Goal: Transaction & Acquisition: Purchase product/service

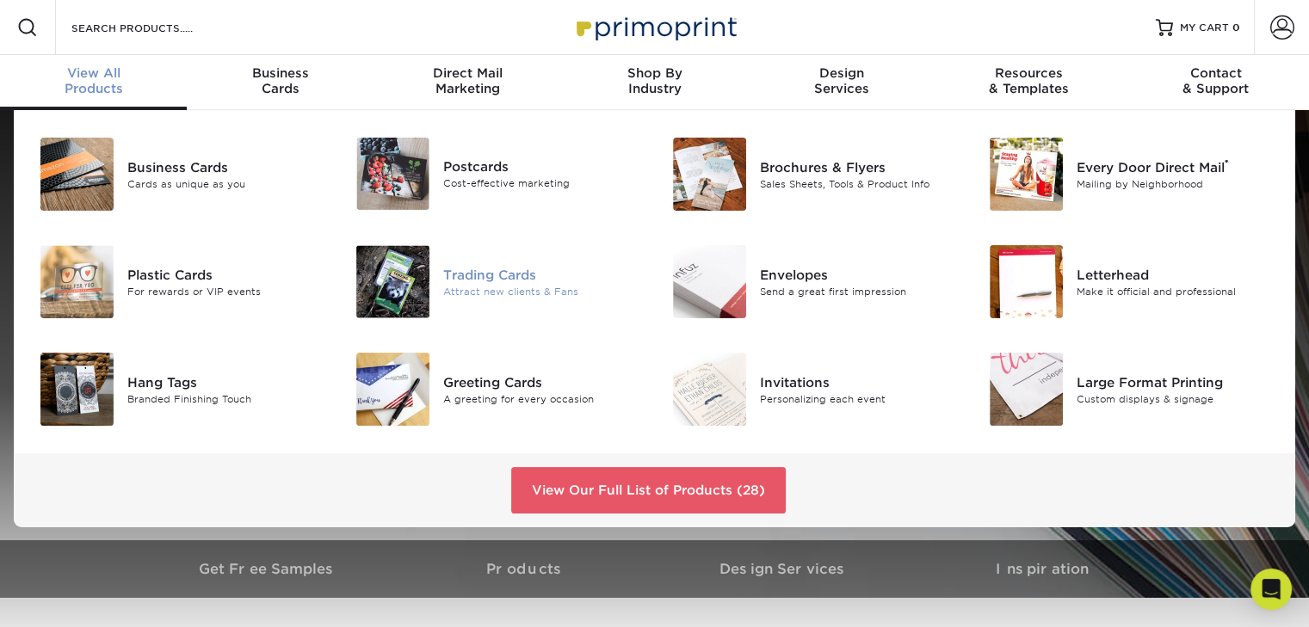
click at [411, 275] on img at bounding box center [392, 281] width 73 height 73
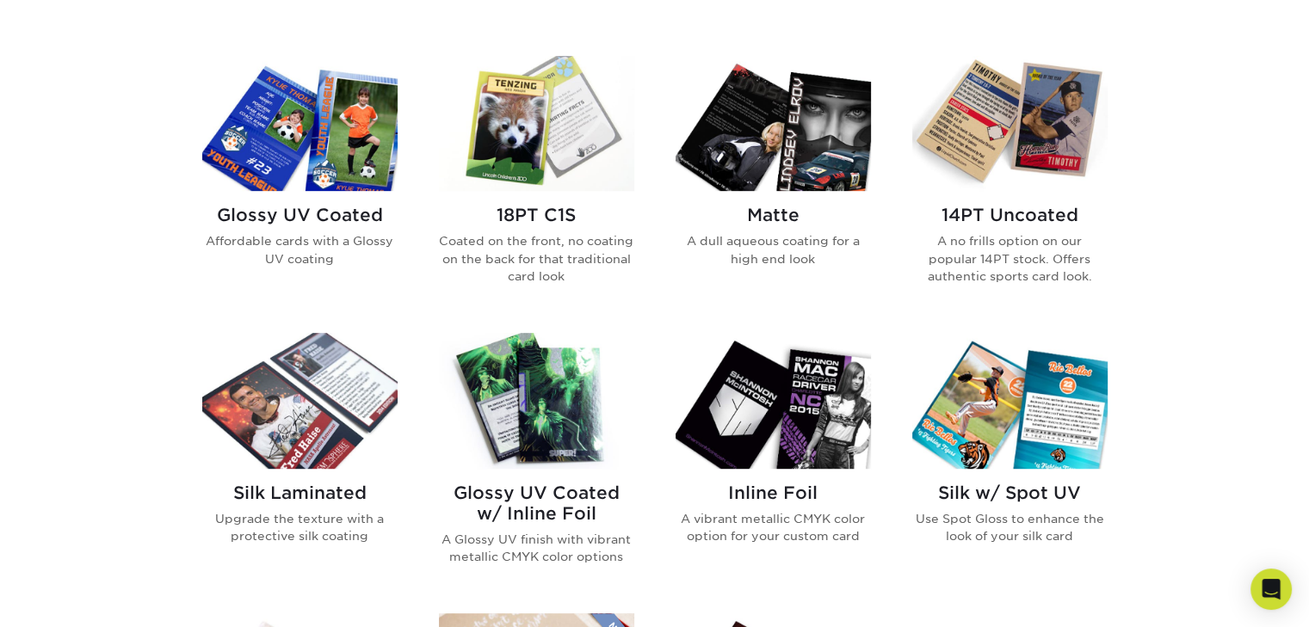
scroll to position [815, 0]
click at [1017, 425] on img at bounding box center [1009, 399] width 195 height 135
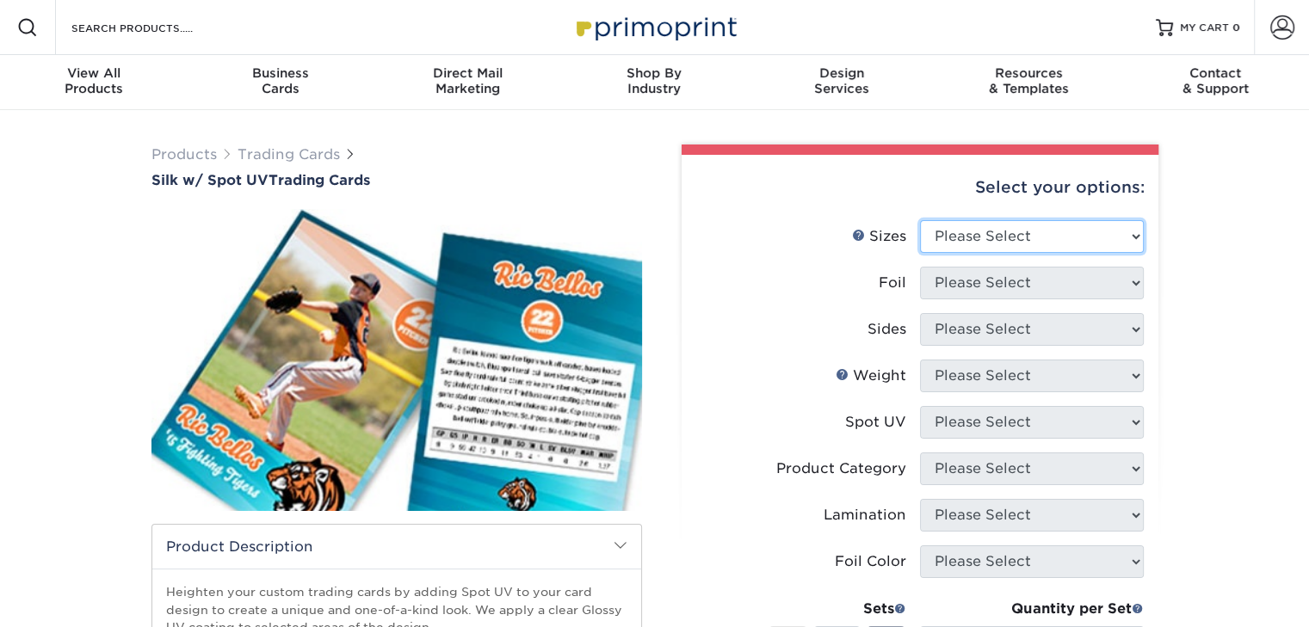
click at [1124, 242] on select "Please Select 2.5" x 3.5"" at bounding box center [1032, 236] width 224 height 33
select select "2.50x3.50"
click at [920, 220] on select "Please Select 2.5" x 3.5"" at bounding box center [1032, 236] width 224 height 33
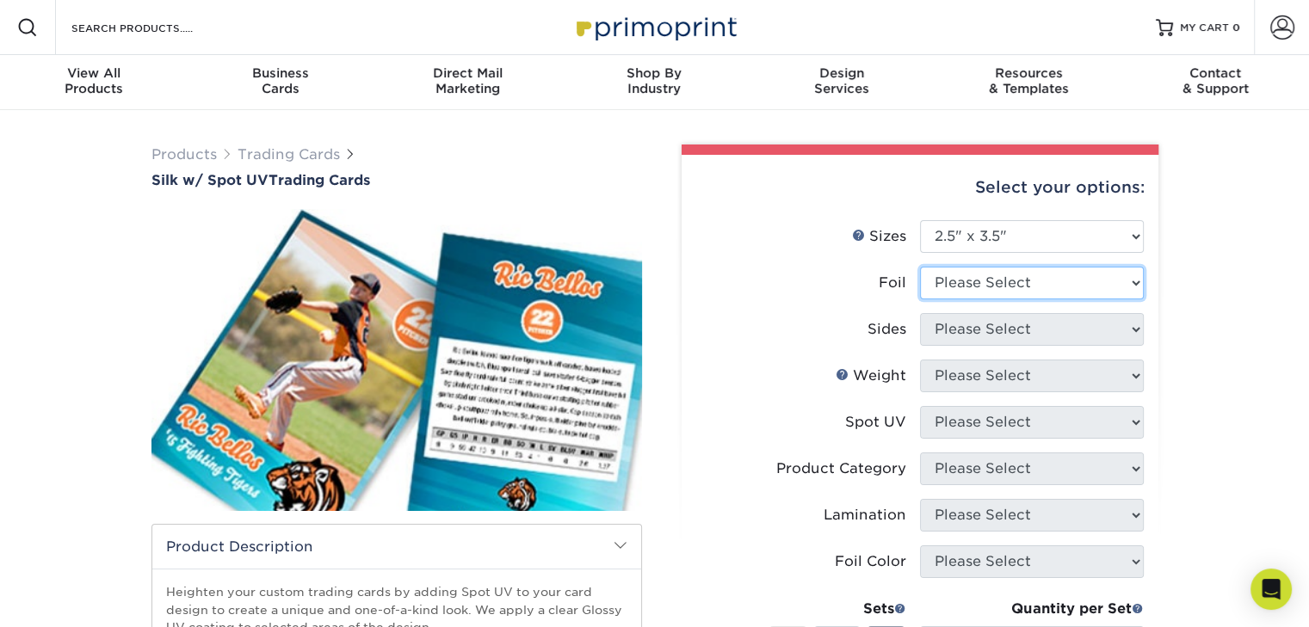
drag, startPoint x: 1096, startPoint y: 294, endPoint x: 1115, endPoint y: 281, distance: 23.4
click at [1115, 281] on select "Please Select No Yes" at bounding box center [1032, 283] width 224 height 33
select select "0"
click at [920, 267] on select "Please Select No Yes" at bounding box center [1032, 283] width 224 height 33
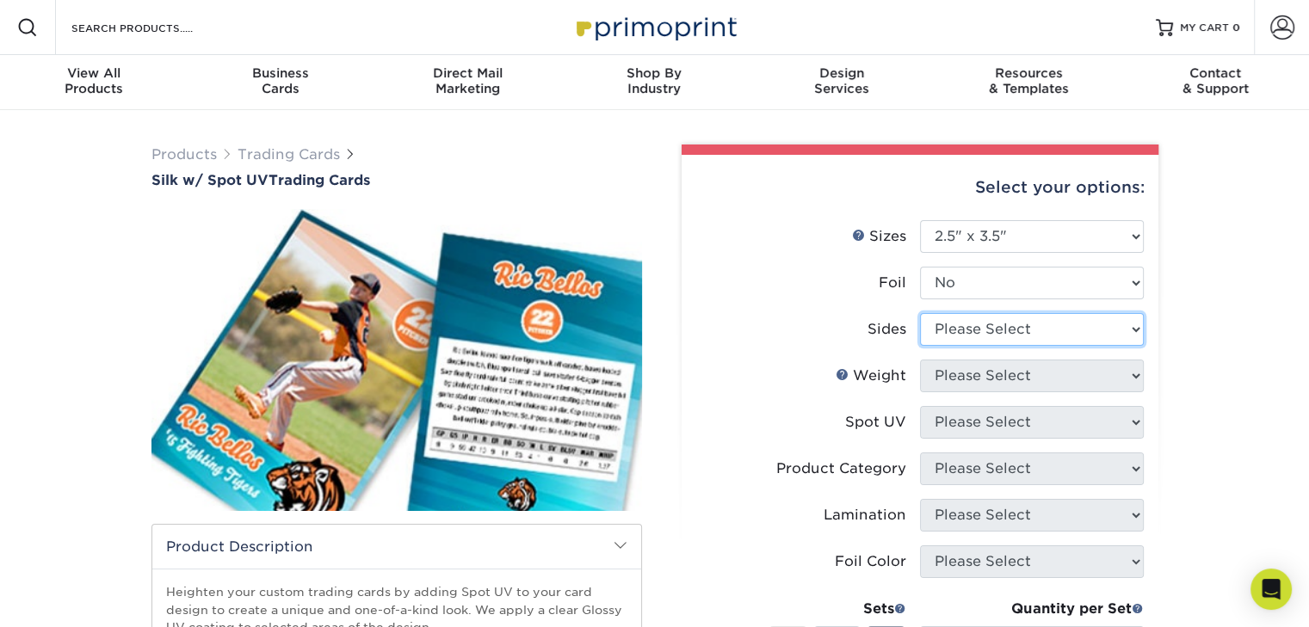
click at [1076, 324] on select "Please Select Print Both Sides Print Front Only" at bounding box center [1032, 329] width 224 height 33
select select "13abbda7-1d64-4f25-8bb2-c179b224825d"
click at [920, 313] on select "Please Select Print Both Sides Print Front Only" at bounding box center [1032, 329] width 224 height 33
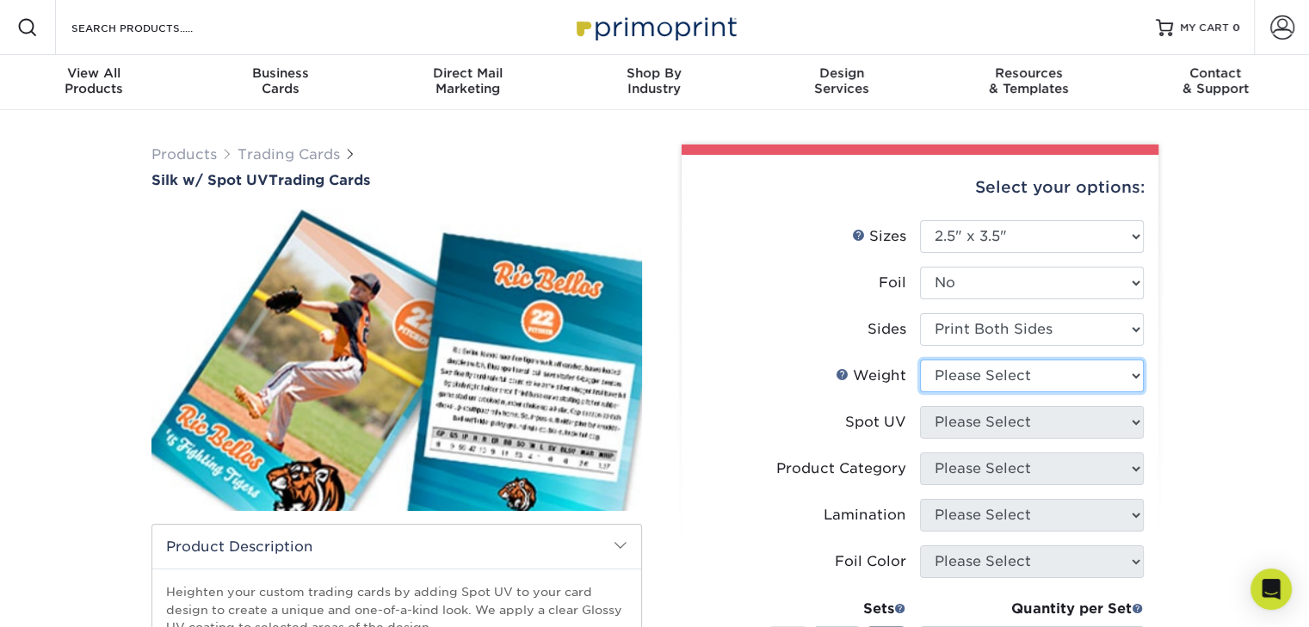
click at [1047, 381] on select "Please Select 16PT" at bounding box center [1032, 376] width 224 height 33
select select "16PT"
click at [920, 360] on select "Please Select 16PT" at bounding box center [1032, 376] width 224 height 33
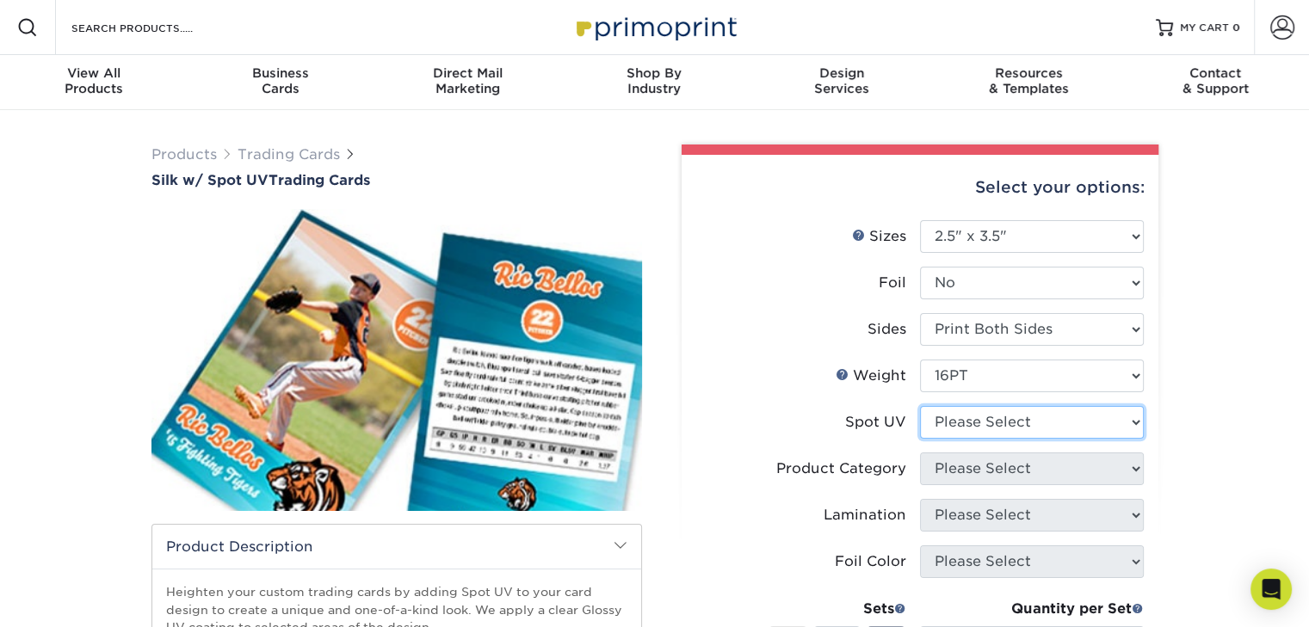
click at [1023, 426] on select "Please Select Front and Back (Both Sides) Front Only Back Only" at bounding box center [1032, 422] width 224 height 33
select select "0"
click at [920, 406] on select "Please Select Front and Back (Both Sides) Front Only Back Only" at bounding box center [1032, 422] width 224 height 33
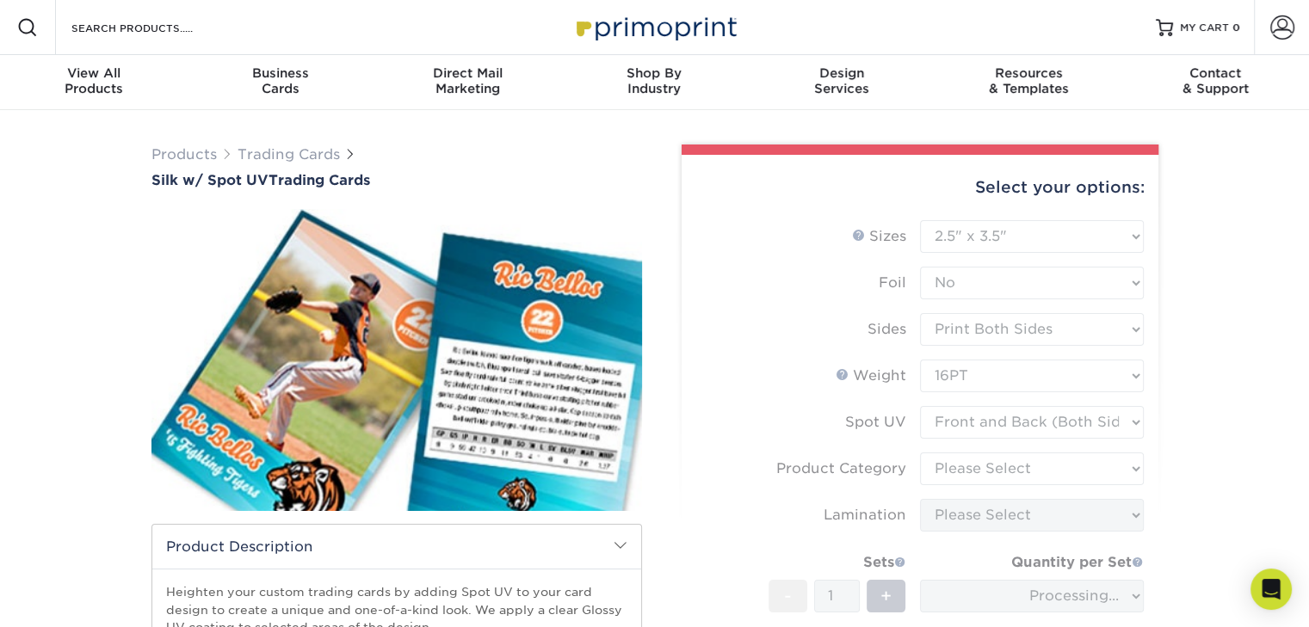
click at [1187, 429] on div "Products Trading Cards Silk w/ Spot UV Trading Cards show more Templates" at bounding box center [654, 542] width 1309 height 864
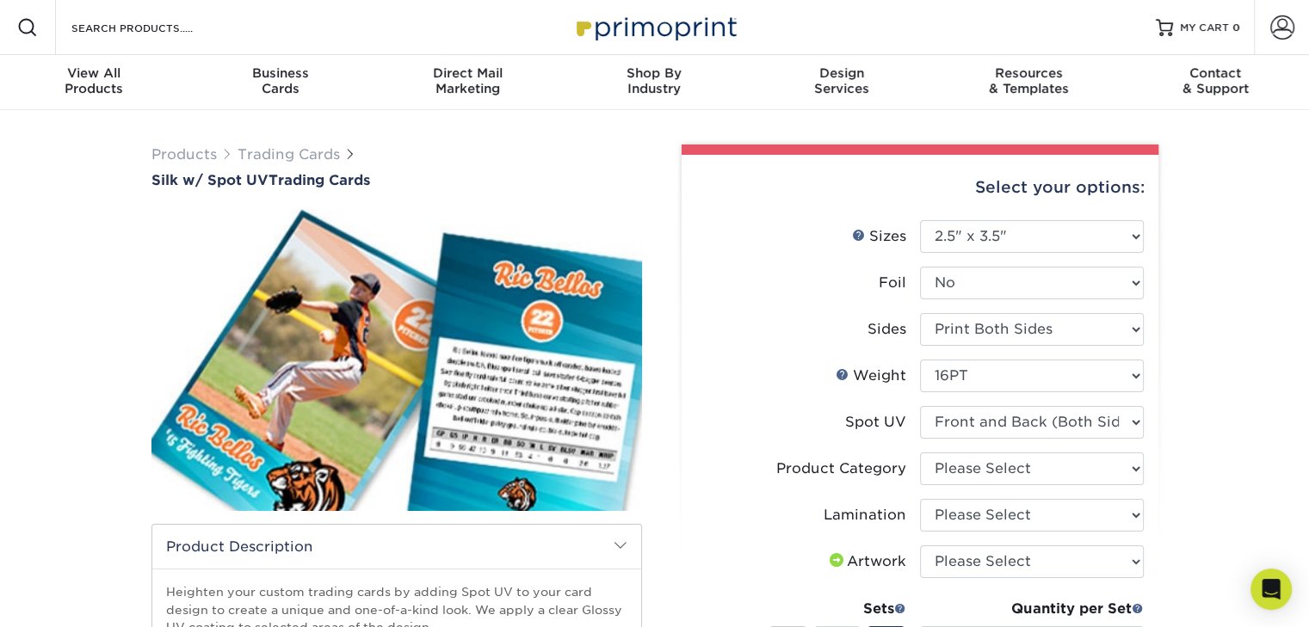
drag, startPoint x: 1187, startPoint y: 429, endPoint x: 1317, endPoint y: 417, distance: 130.5
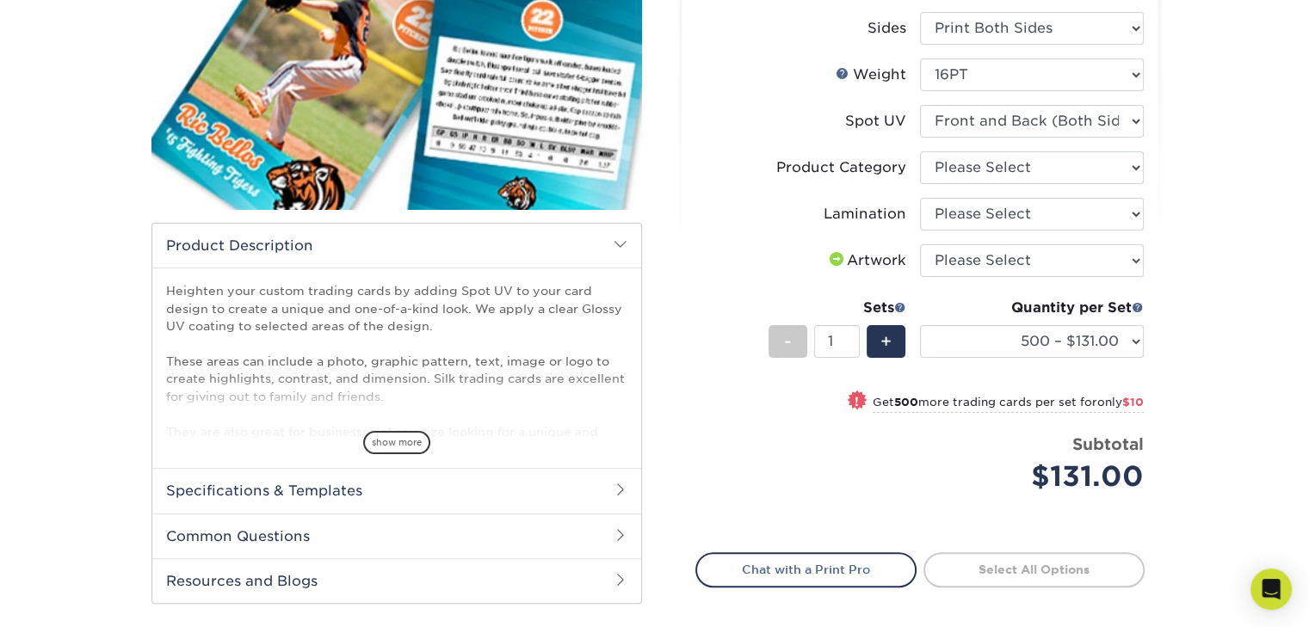
scroll to position [299, 0]
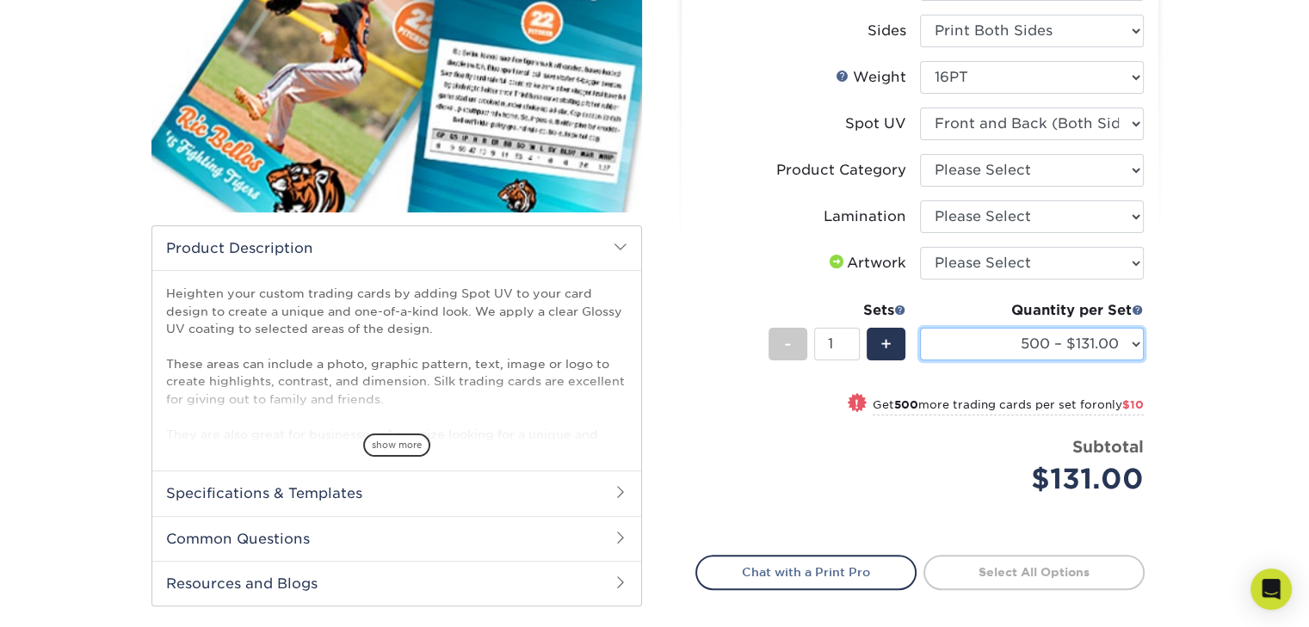
click at [1078, 346] on select "500 – $131.00 1000 – $141.00 2500 – $339.00 5000 – $568.00 10000 – $1024.00" at bounding box center [1032, 344] width 224 height 33
click at [920, 328] on select "500 – $131.00 1000 – $141.00 2500 – $339.00 5000 – $568.00 10000 – $1024.00" at bounding box center [1032, 344] width 224 height 33
click at [1227, 269] on div "Products Trading Cards Silk w/ Spot UV Trading Cards show more Templates" at bounding box center [654, 284] width 1309 height 944
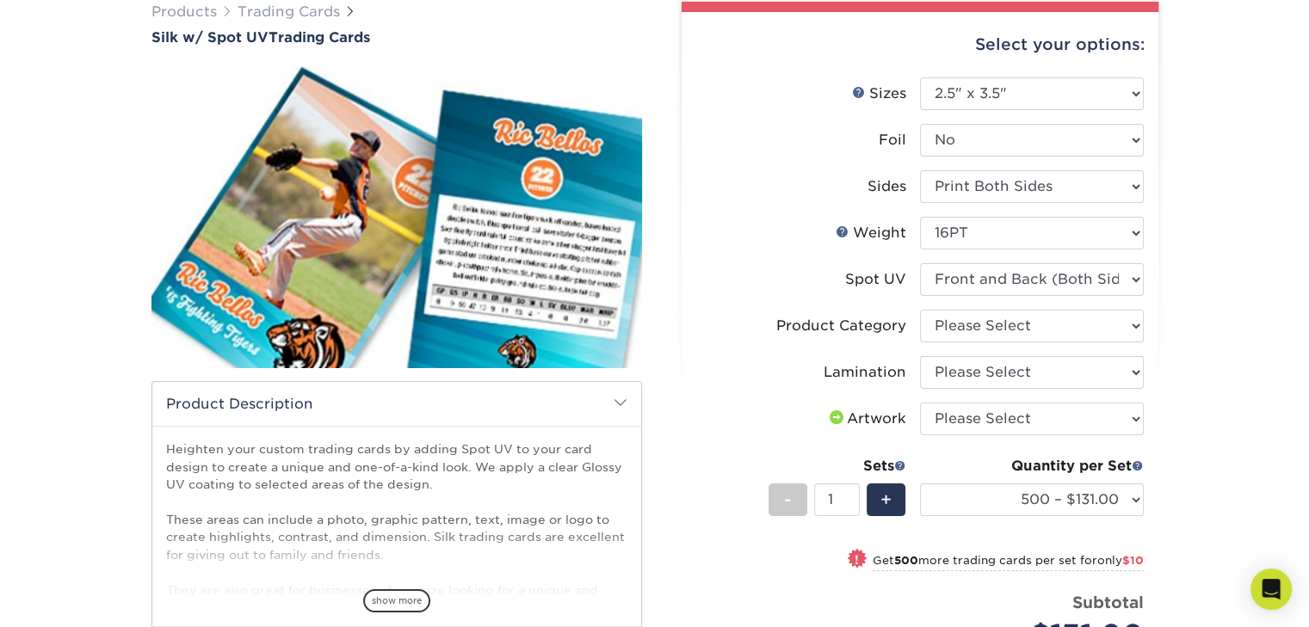
scroll to position [142, 0]
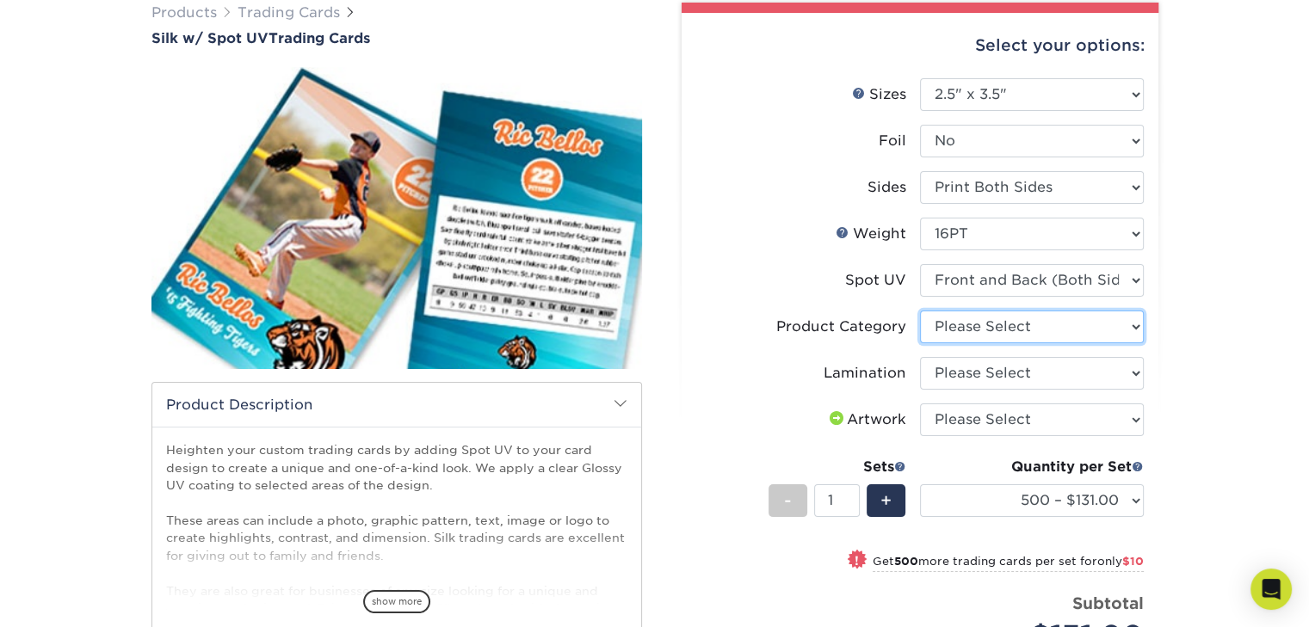
click at [1094, 330] on select "Please Select Trading Cards" at bounding box center [1032, 327] width 224 height 33
select select "c2f9bce9-36c2-409d-b101-c29d9d031e18"
click at [920, 311] on select "Please Select Trading Cards" at bounding box center [1032, 327] width 224 height 33
click at [1061, 378] on select "Please Select Silk" at bounding box center [1032, 373] width 224 height 33
select select "ccacb42f-45f7-42d3-bbd3-7c8421cf37f0"
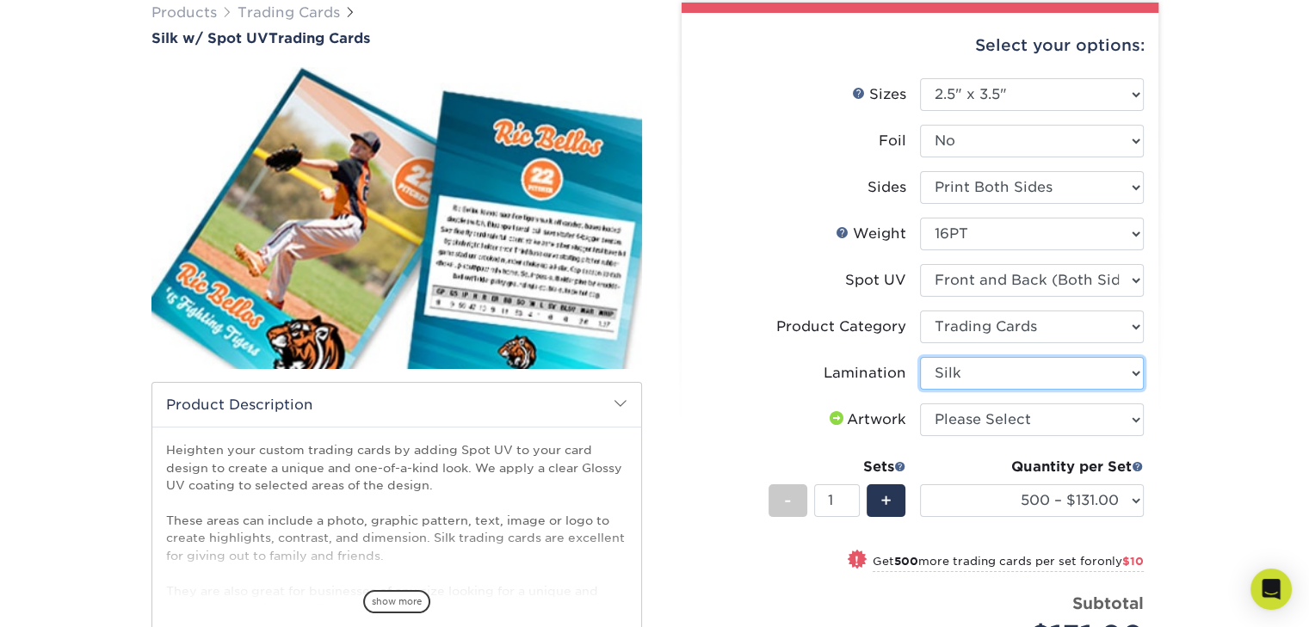
click at [920, 357] on select "Please Select Silk" at bounding box center [1032, 373] width 224 height 33
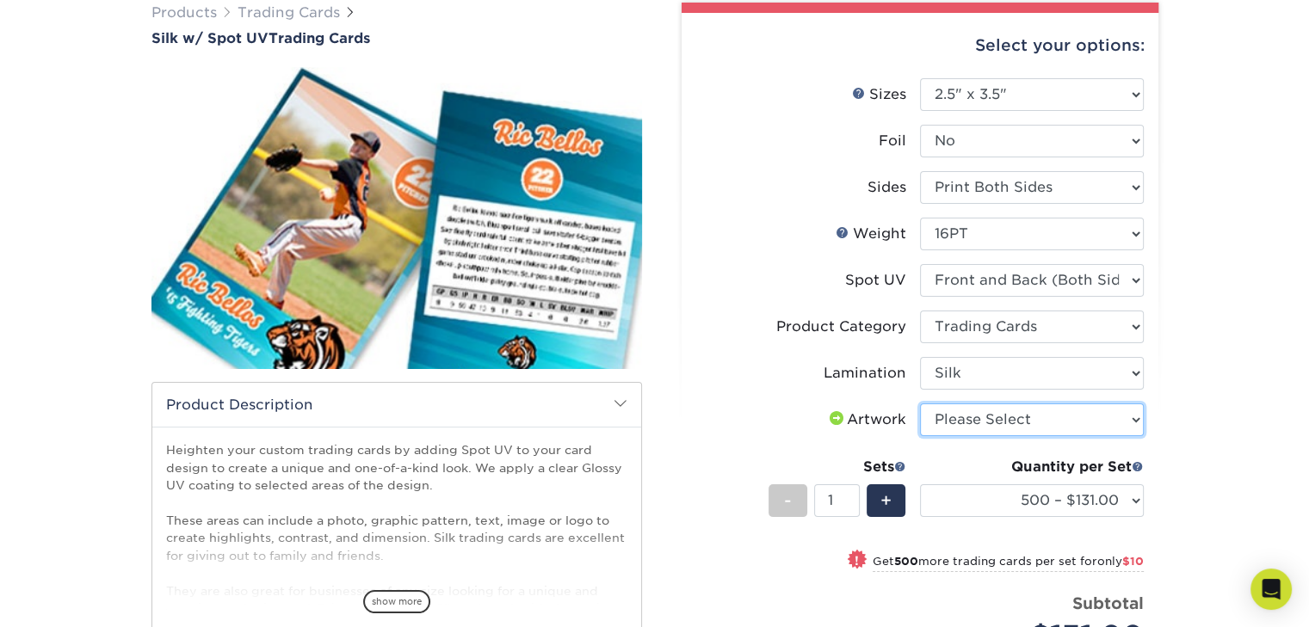
click at [1035, 418] on select "Please Select I will upload files I need a design - $100" at bounding box center [1032, 420] width 224 height 33
select select "upload"
click at [920, 404] on select "Please Select I will upload files I need a design - $100" at bounding box center [1032, 420] width 224 height 33
click at [1225, 398] on div "Products Trading Cards Silk w/ Spot UV Trading Cards show more Templates" at bounding box center [654, 440] width 1309 height 944
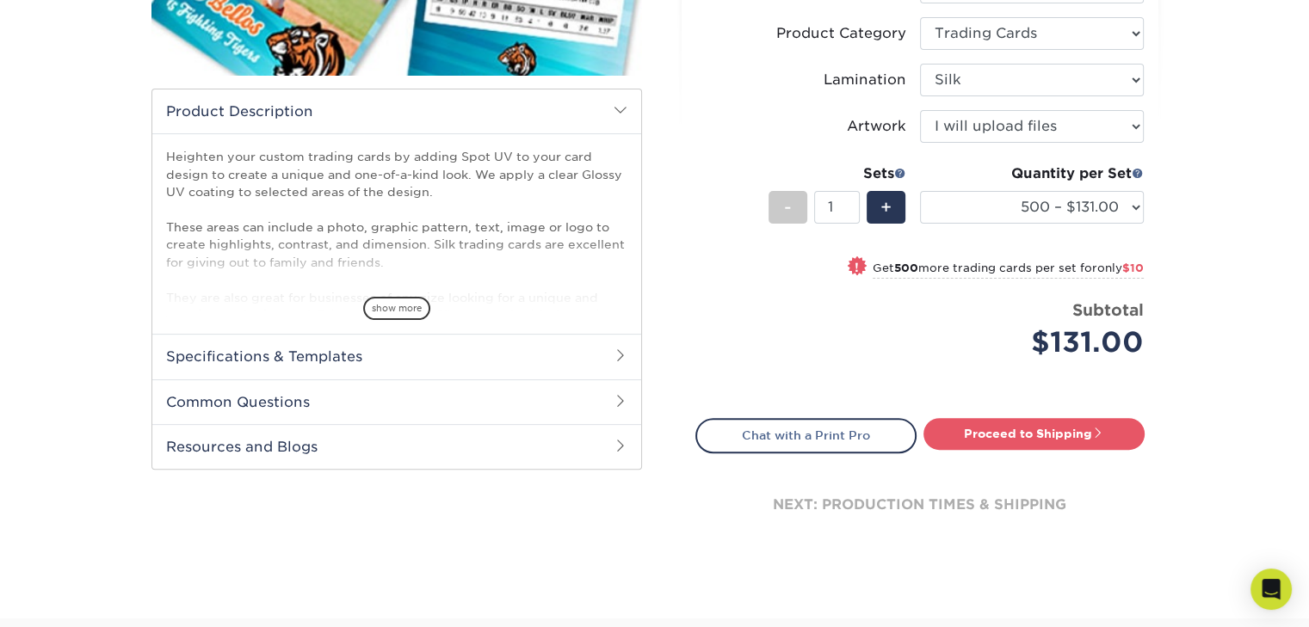
scroll to position [450, 0]
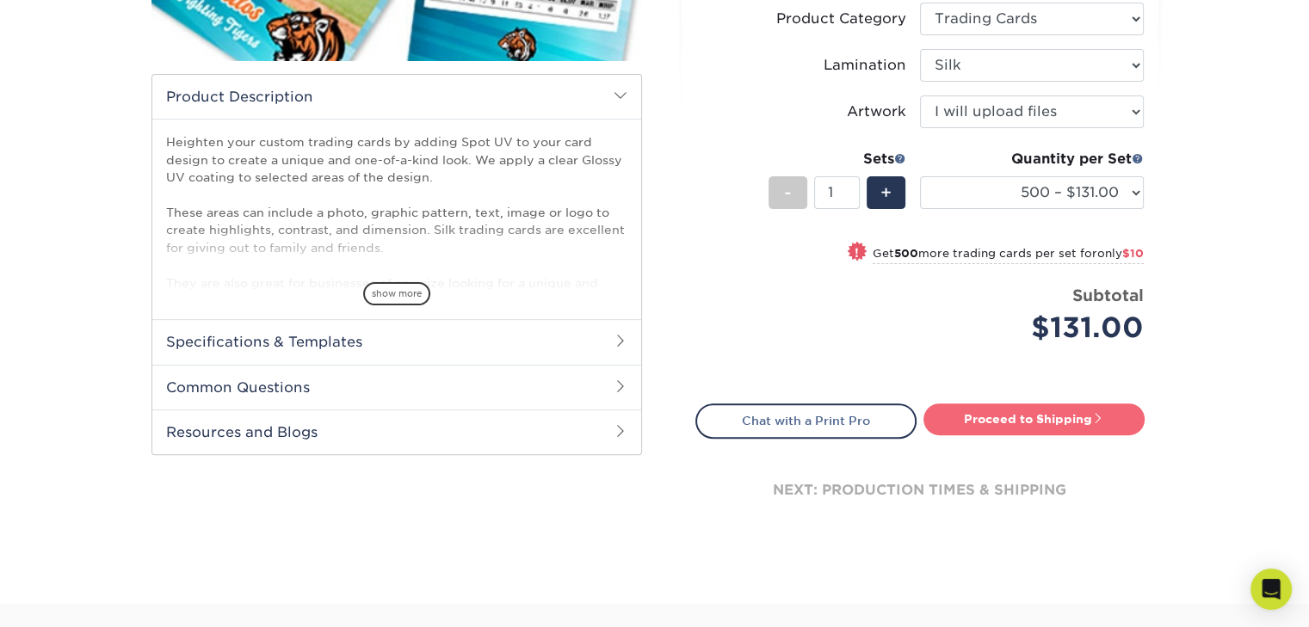
click at [1056, 421] on link "Proceed to Shipping" at bounding box center [1033, 419] width 221 height 31
type input "Set 1"
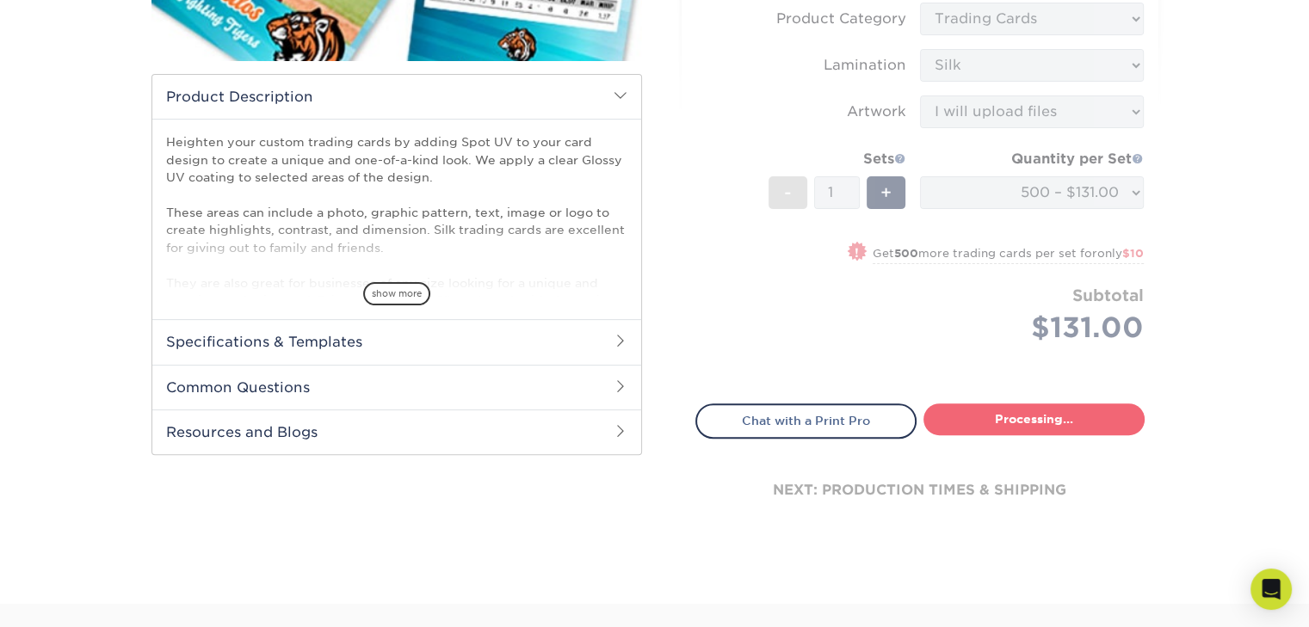
select select "50356c12-e370-4b0c-9667-a7fadf1f522d"
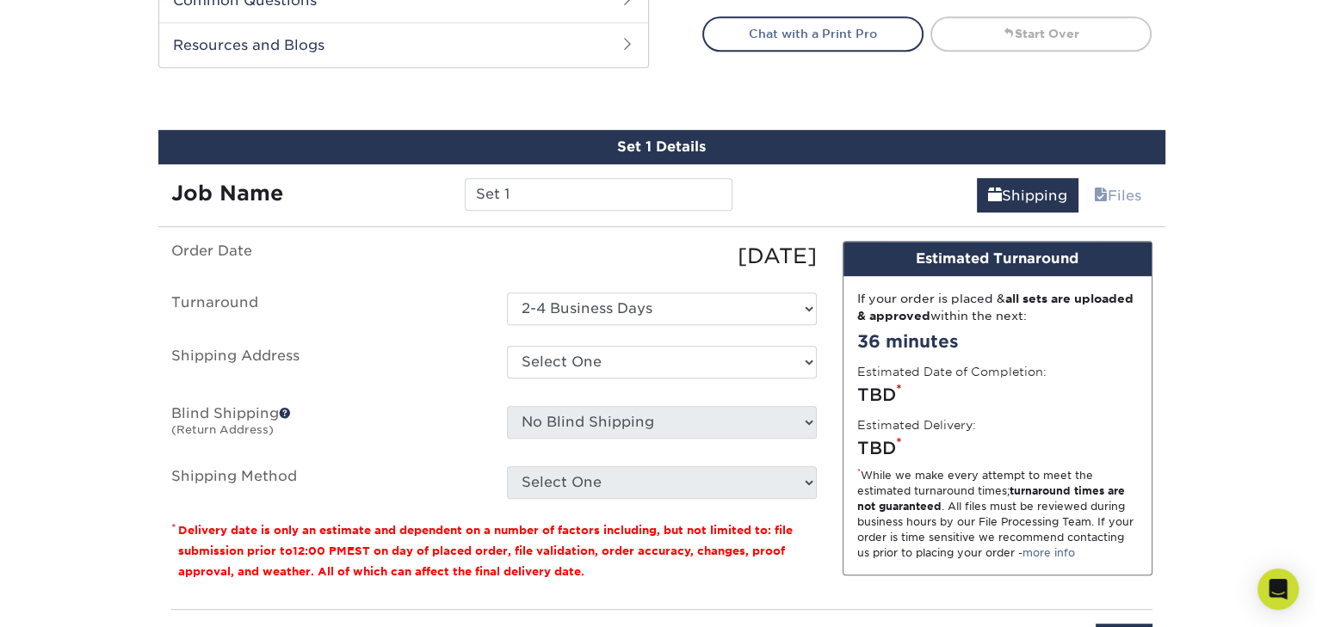
scroll to position [900, 0]
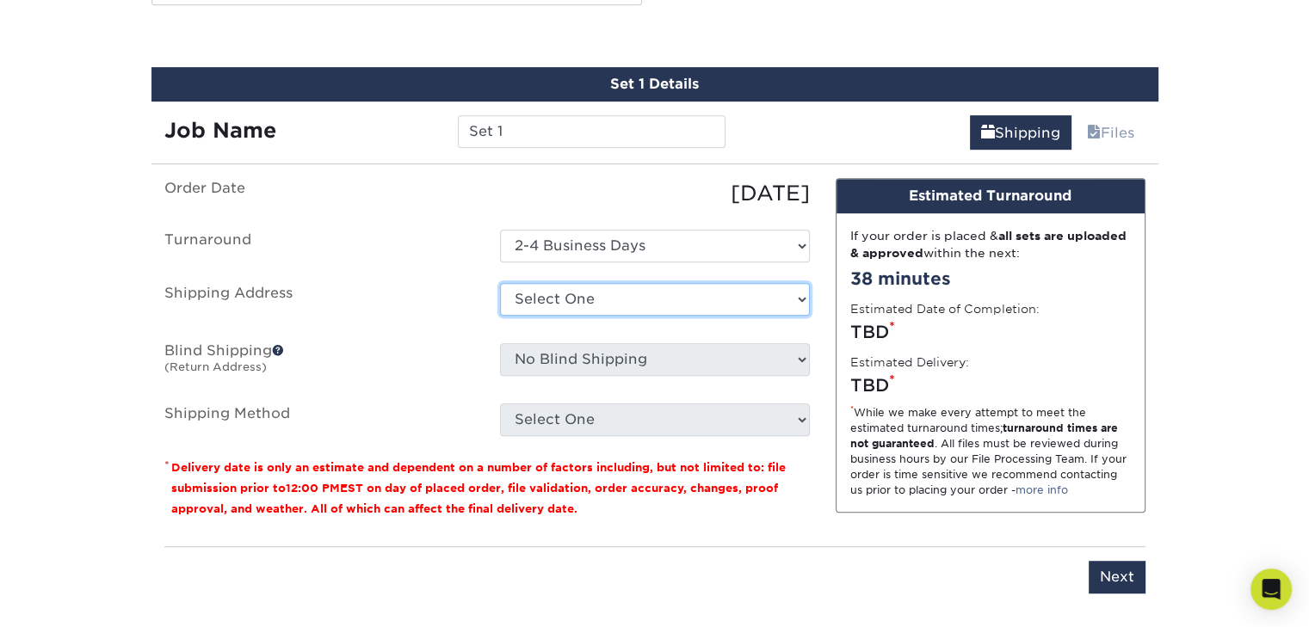
click at [576, 293] on select "Select One + Add New Address - Login" at bounding box center [655, 299] width 310 height 33
select select "newaddress"
click at [500, 283] on select "Select One + Add New Address - Login" at bounding box center [655, 299] width 310 height 33
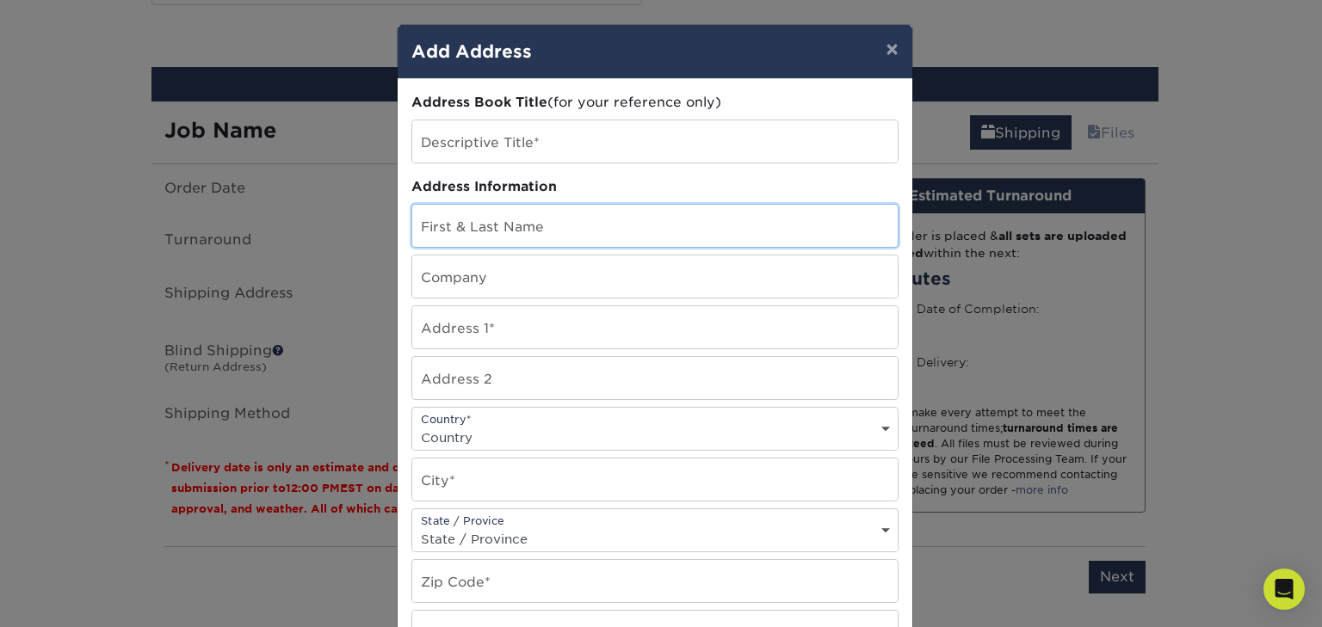
click at [533, 230] on input "text" at bounding box center [654, 226] width 485 height 42
type input "Anexis Morales"
type input "Impacto Deportivo PR"
type input "18636 Bob-O-Link Dr"
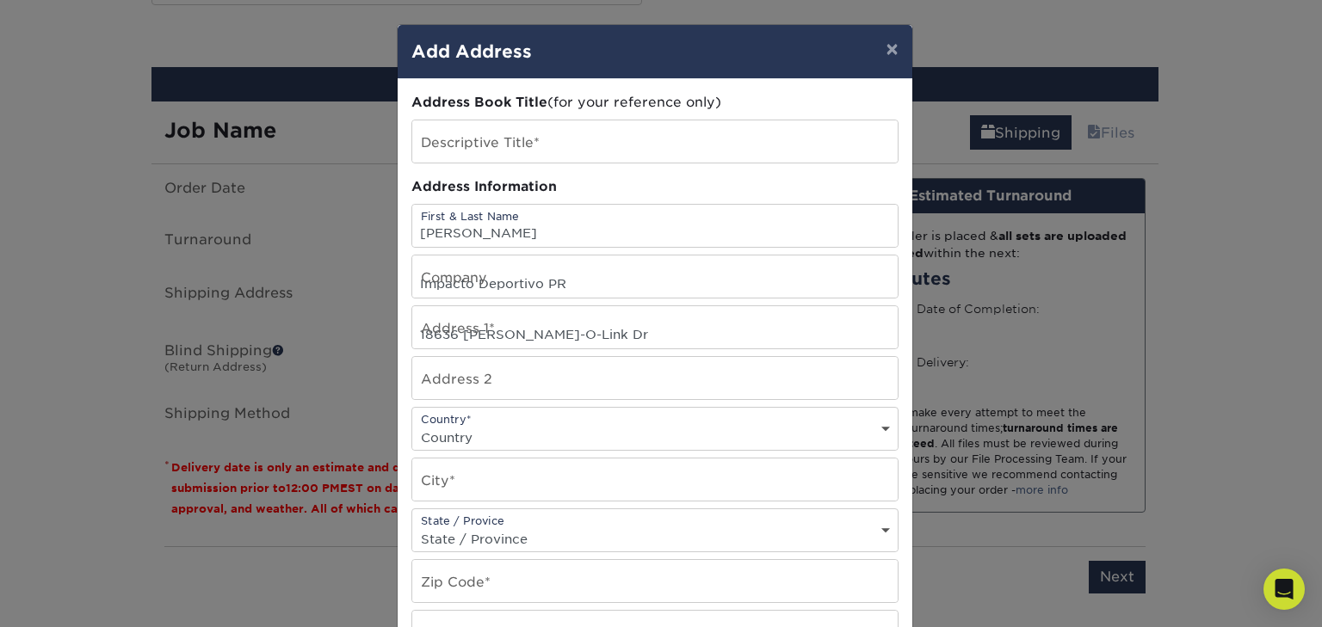
select select "US"
type input "Hialeah"
select select "FL"
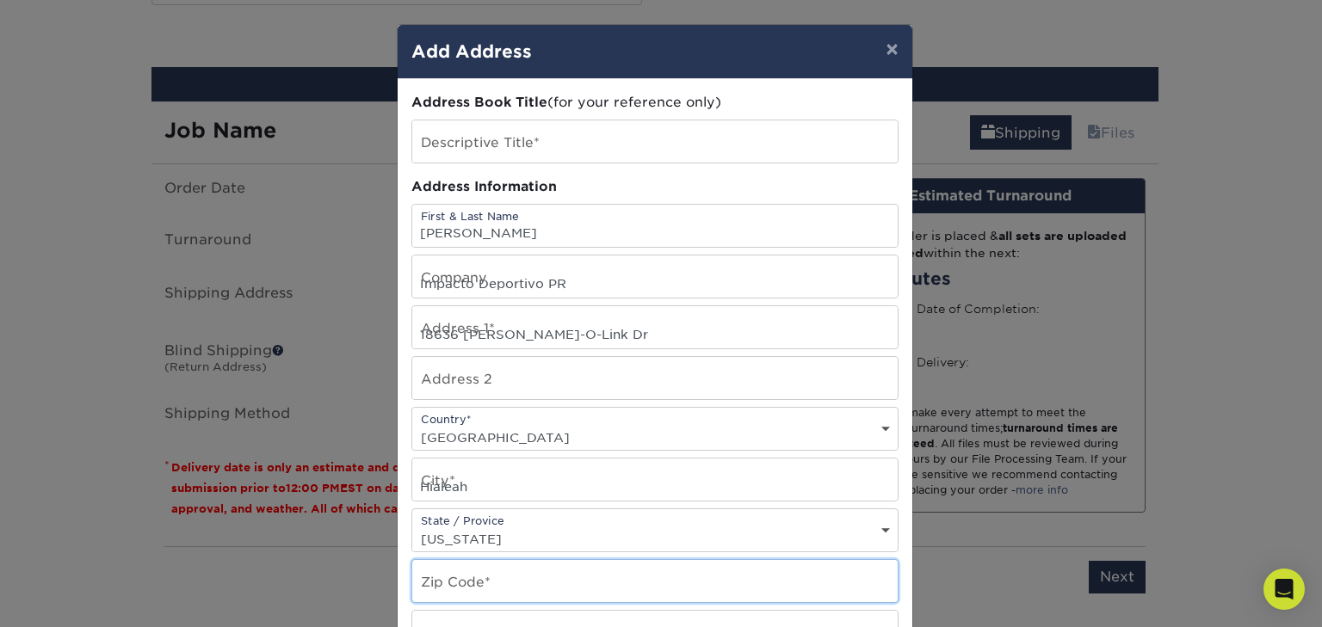
type input "33015"
type input "7876172014"
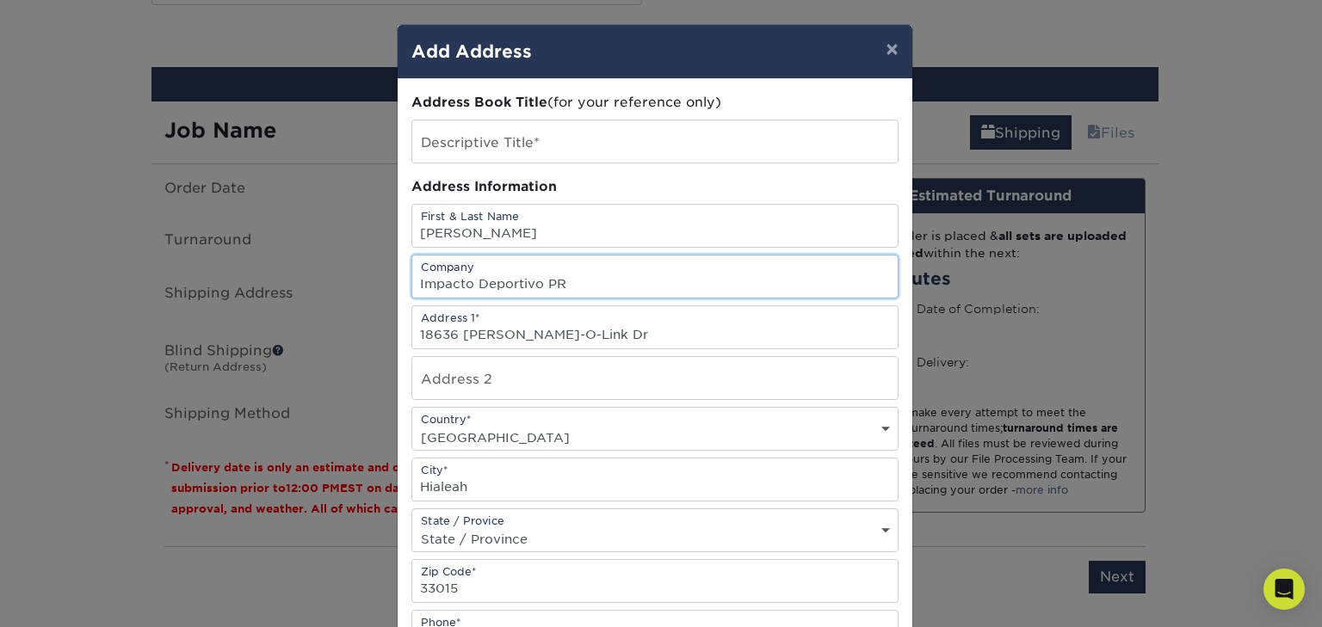
click at [587, 291] on input "Impacto Deportivo PR" at bounding box center [654, 277] width 485 height 42
type input "I"
type input "O"
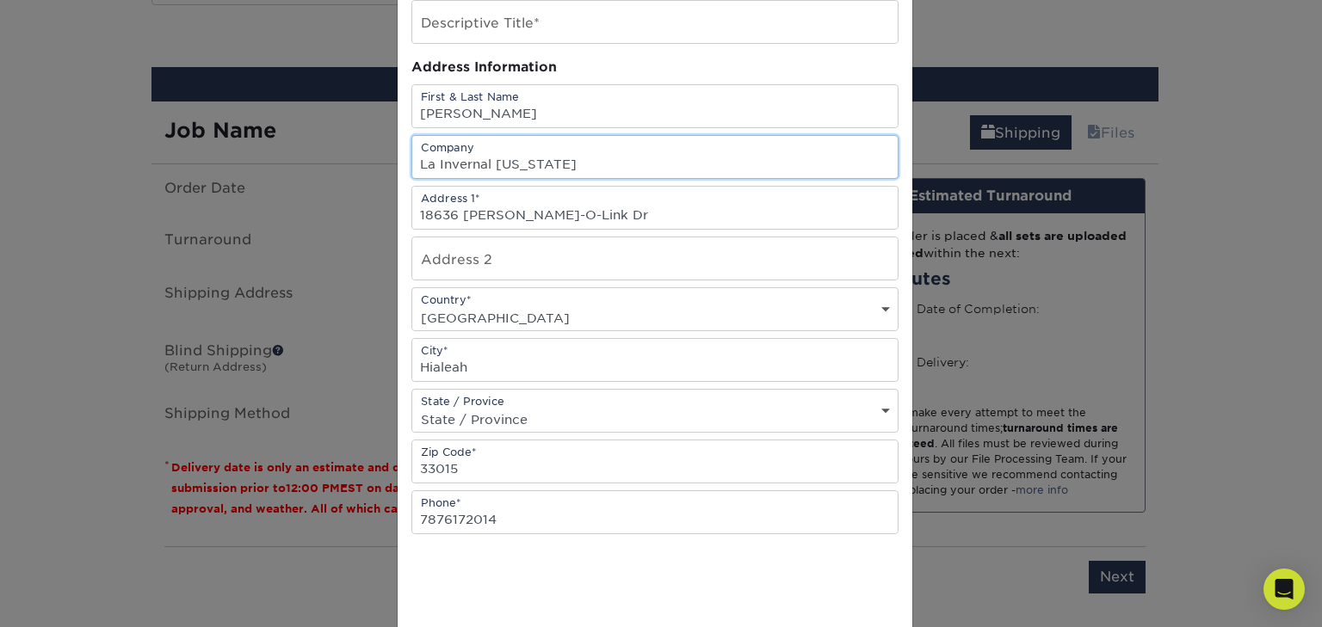
scroll to position [116, 0]
type input "La Invernal Puerto Rico"
click at [572, 221] on input "18636 Bob-O-Link Dr" at bounding box center [654, 211] width 485 height 42
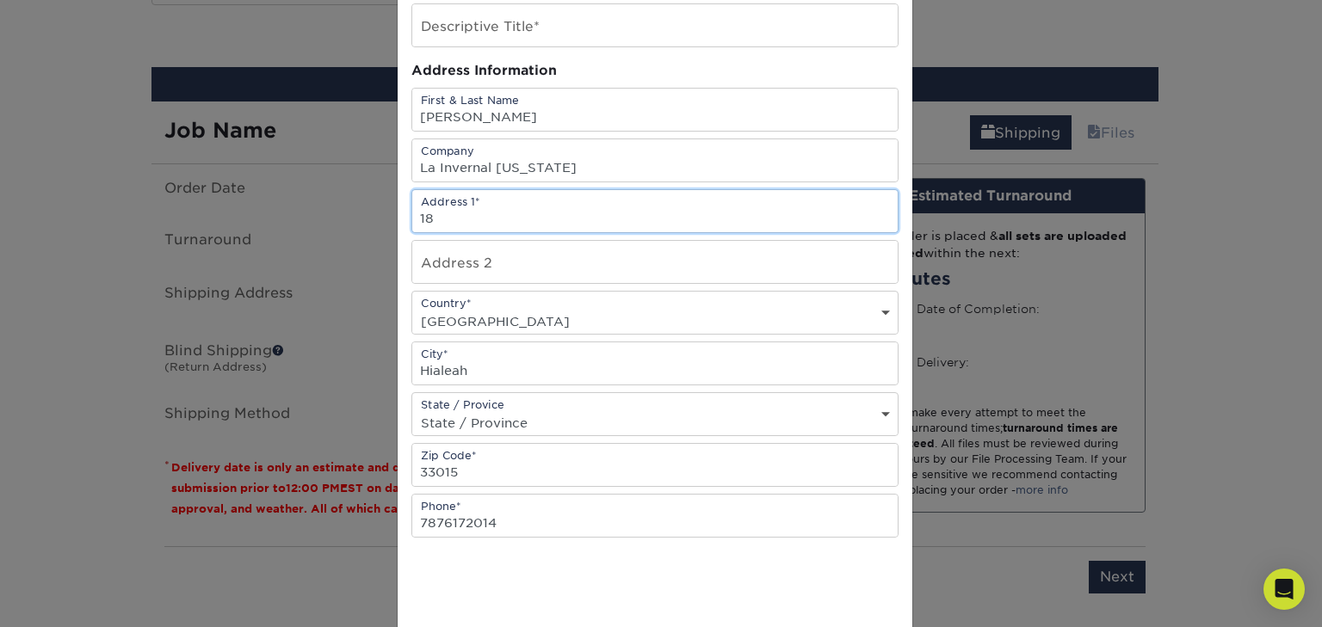
type input "1"
type input "P.O. Box 1925"
click at [550, 370] on input "Hialeah" at bounding box center [654, 363] width 485 height 42
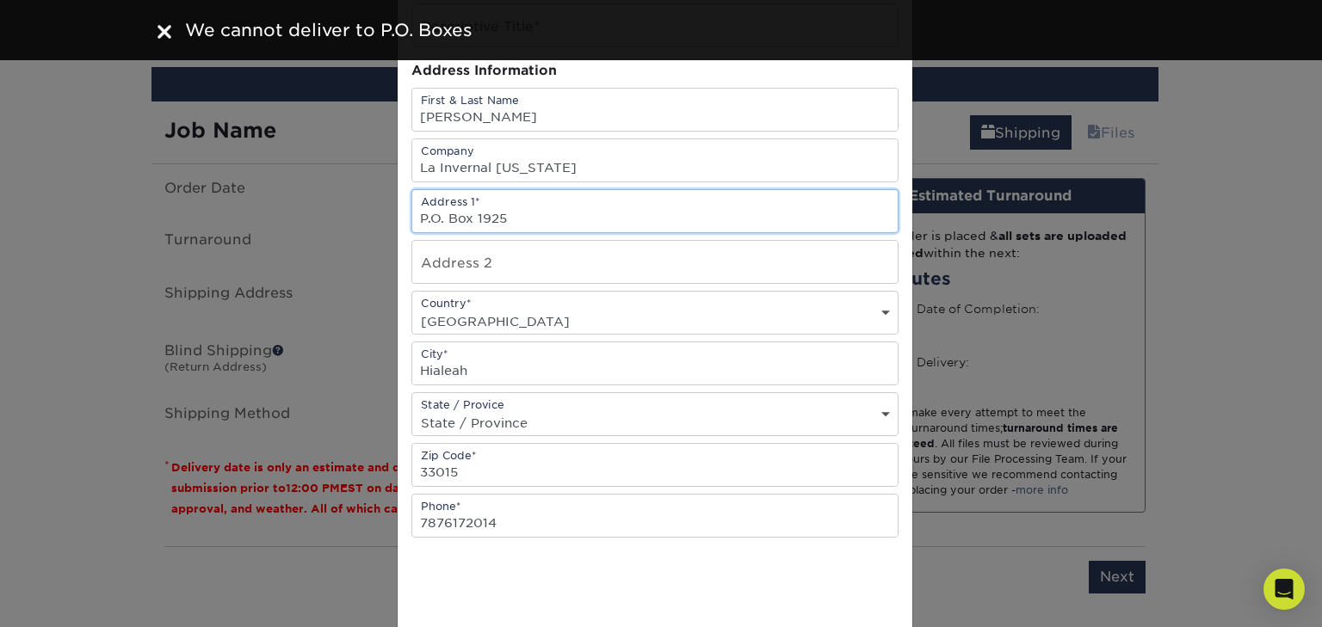
click at [551, 225] on input "P.O. Box 1925" at bounding box center [654, 211] width 485 height 42
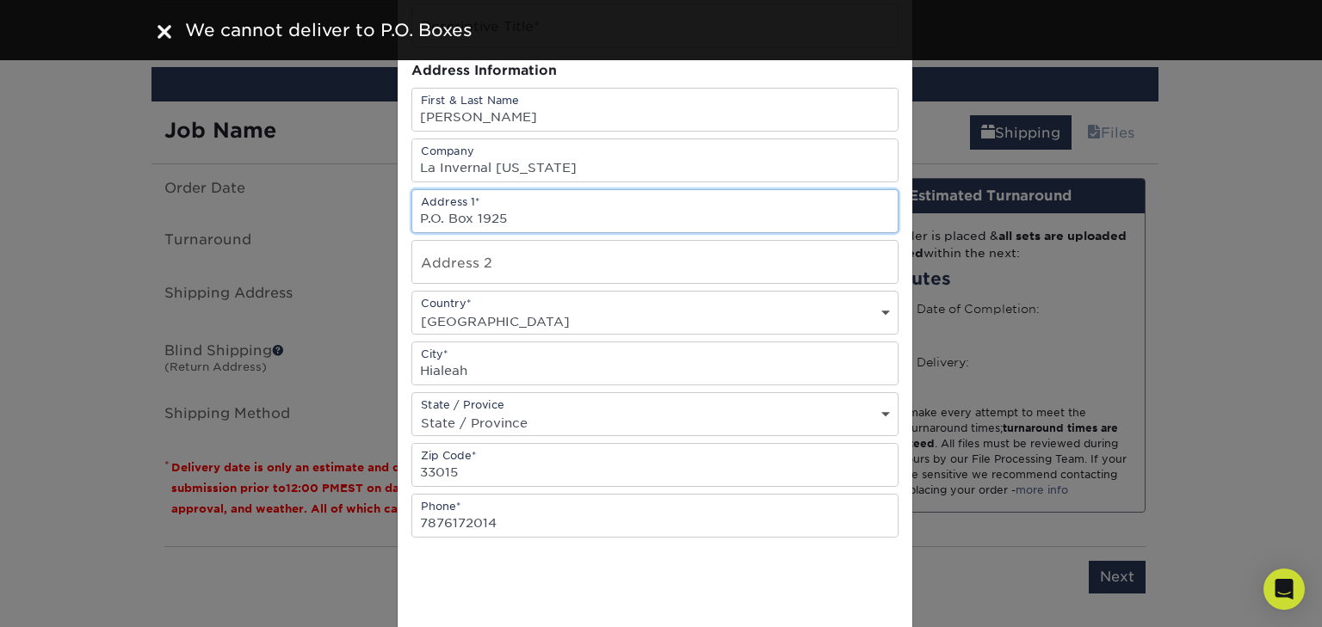
click at [551, 225] on input "P.O. Box 1925" at bounding box center [654, 211] width 485 height 42
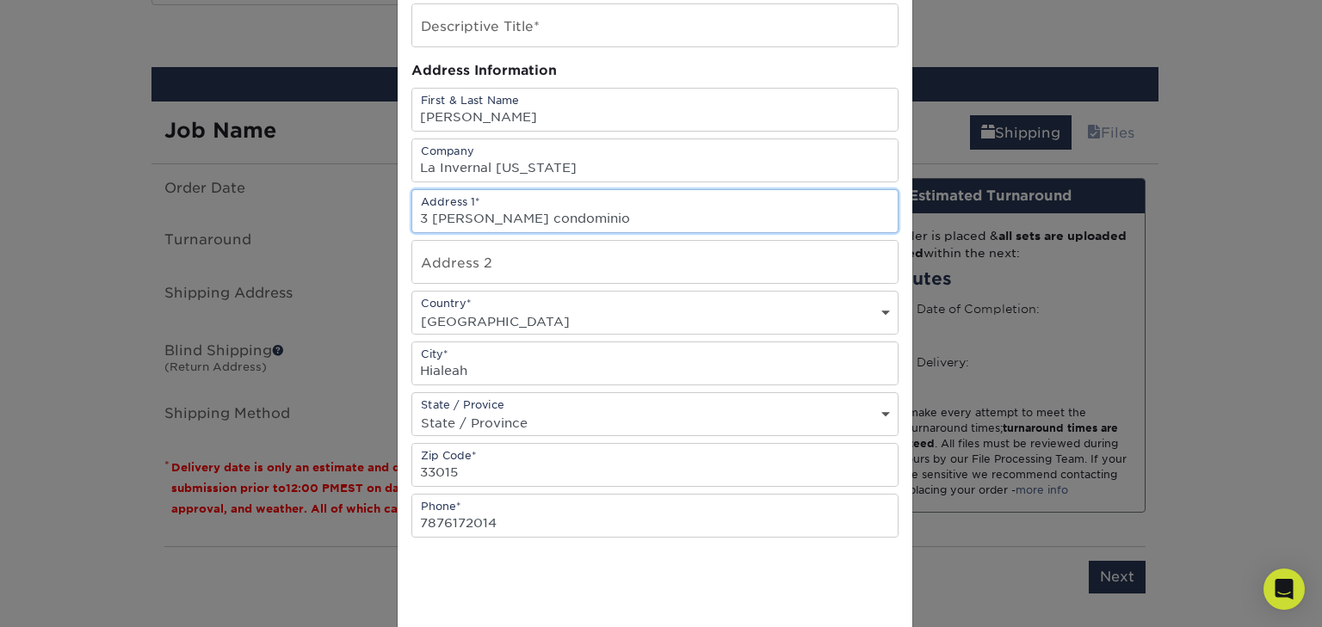
type input "3 calle hortencia condominio"
click at [604, 203] on input "3 calle hortencia condominio" at bounding box center [654, 211] width 485 height 42
paste input "3 Calle Hortensia Condominio Sky Tower III Apt. 18H"
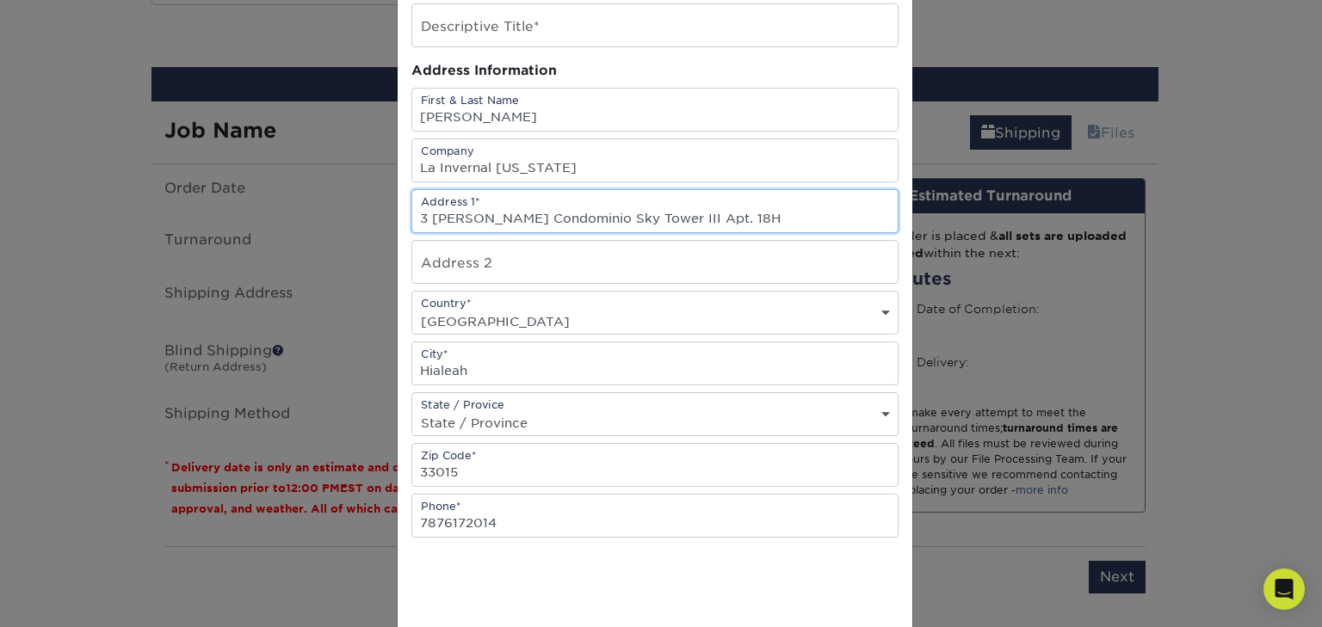
type input "3 Calle Hortensia Condominio Sky Tower III Apt. 18H"
click at [546, 359] on input "Hialeah" at bounding box center [654, 363] width 485 height 42
type input "San Juan"
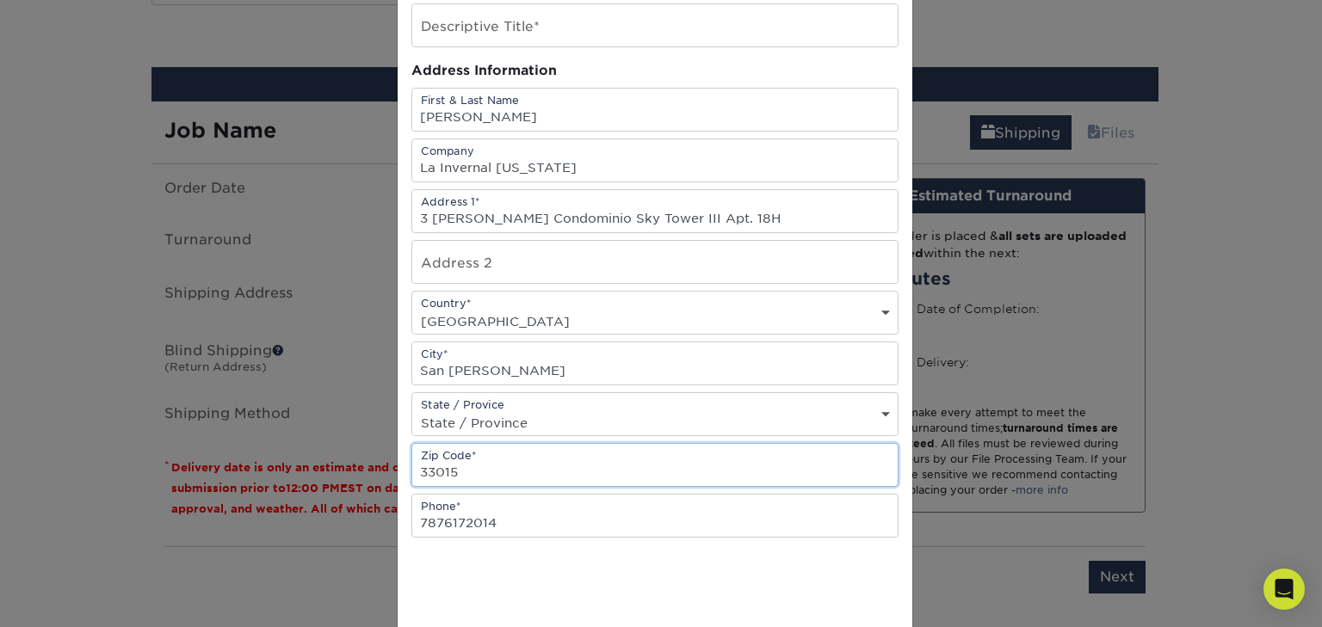
click at [534, 457] on input "33015" at bounding box center [654, 465] width 485 height 42
type input "00926"
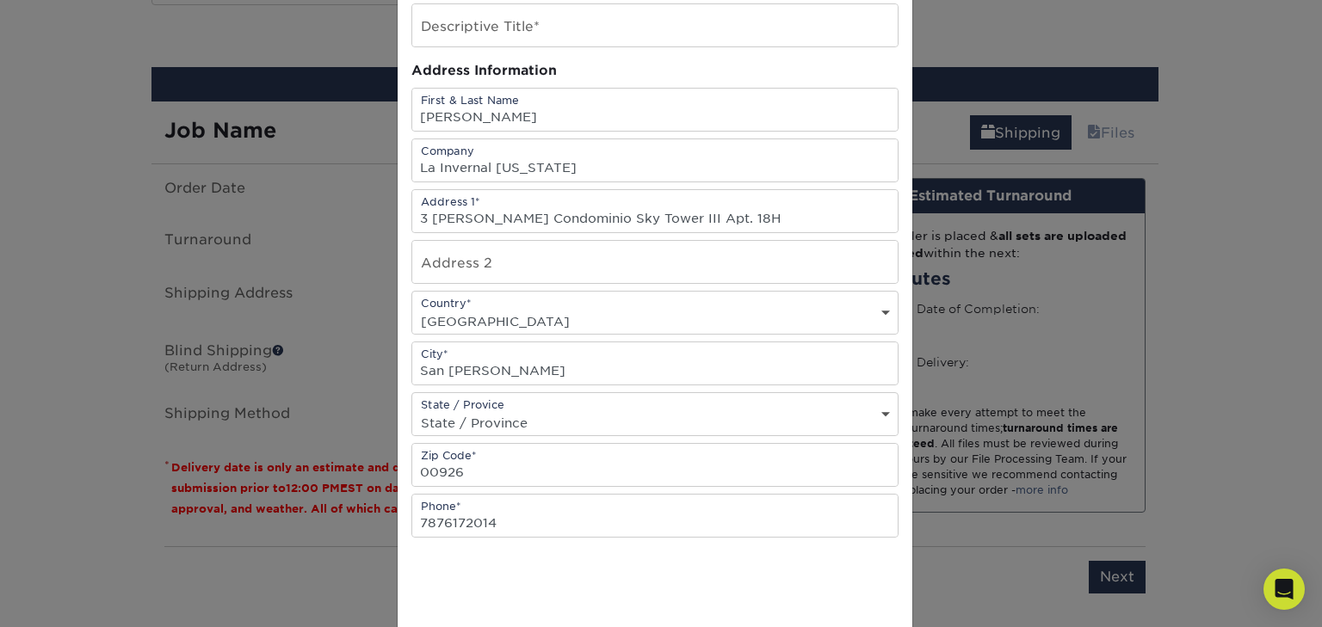
click at [528, 410] on select "State / Province Alabama Alaska Arizona Arkansas California Colorado Connecticu…" at bounding box center [654, 422] width 485 height 25
click at [75, 378] on div "× Add Address Address Book Title (for your reference only) Descriptive Title* A…" at bounding box center [661, 313] width 1322 height 627
